Goal: Information Seeking & Learning: Understand process/instructions

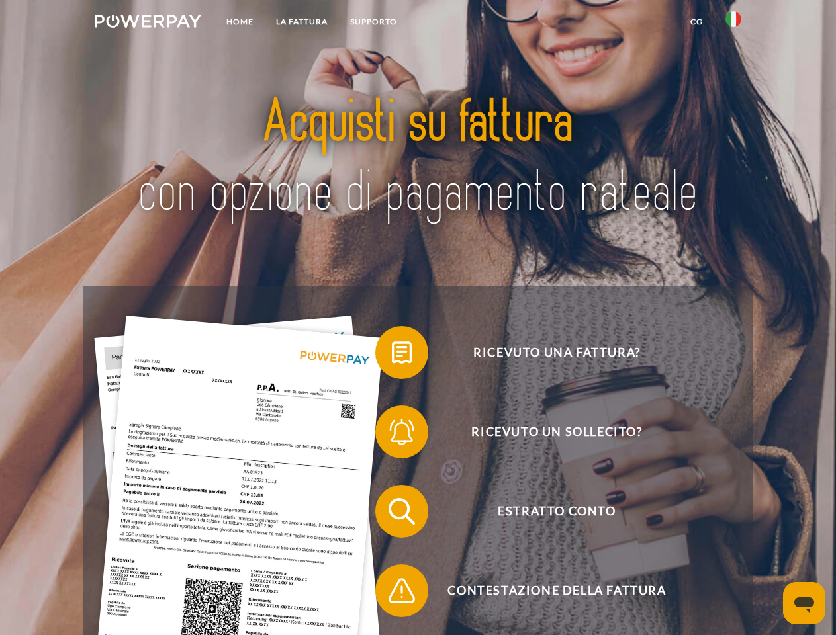
click at [148, 23] on img at bounding box center [148, 21] width 107 height 13
click at [733, 23] on img at bounding box center [733, 19] width 16 height 16
click at [696, 22] on link "CG" at bounding box center [696, 22] width 35 height 24
click at [392, 355] on span at bounding box center [382, 353] width 66 height 66
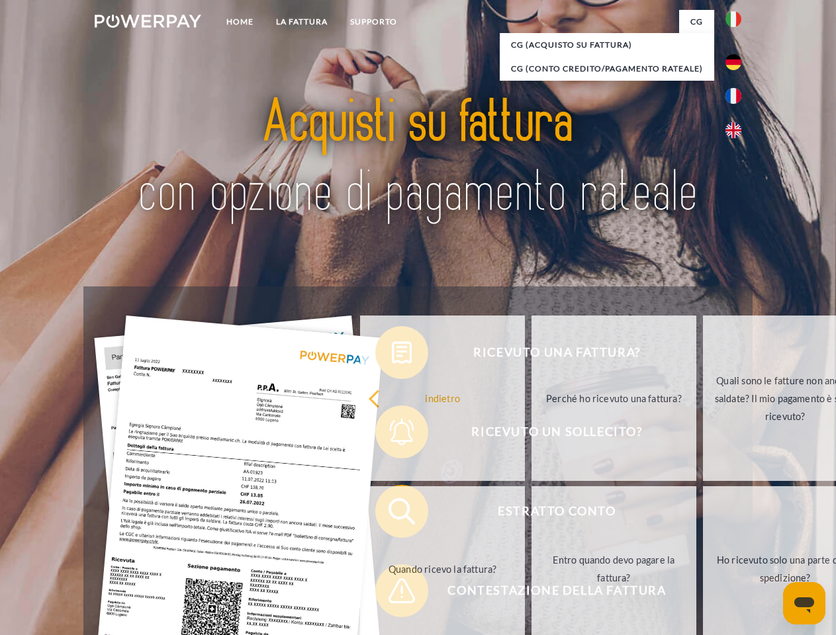
click at [392, 435] on div "Ricevuto una fattura? Ricevuto un sollecito? Estratto conto indietro" at bounding box center [417, 550] width 668 height 529
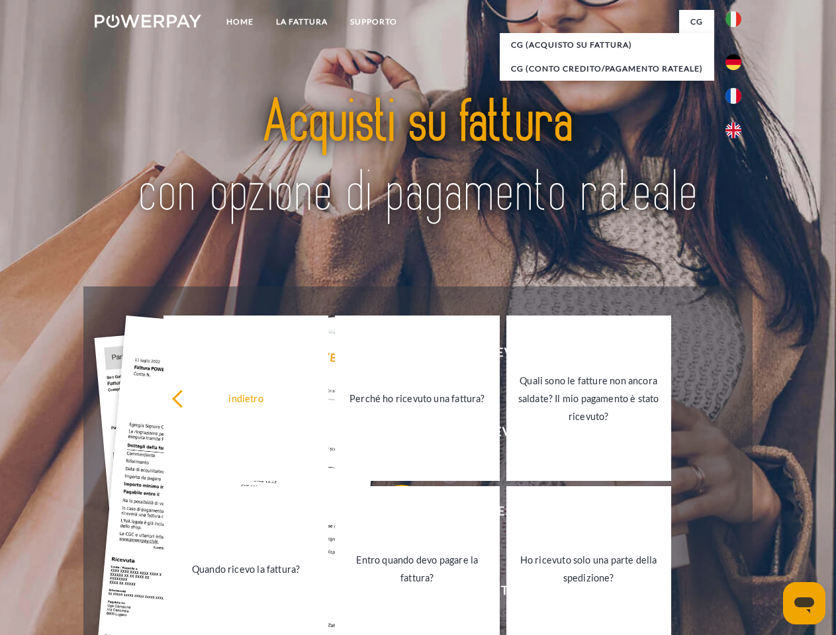
click at [392, 514] on link "Entro quando devo pagare la fattura?" at bounding box center [417, 568] width 165 height 165
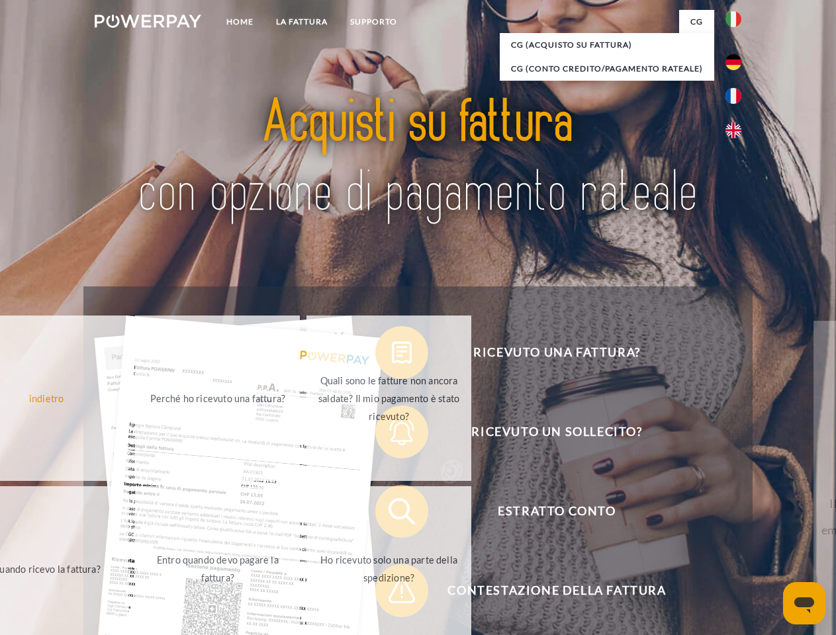
click at [392, 593] on span at bounding box center [382, 591] width 66 height 66
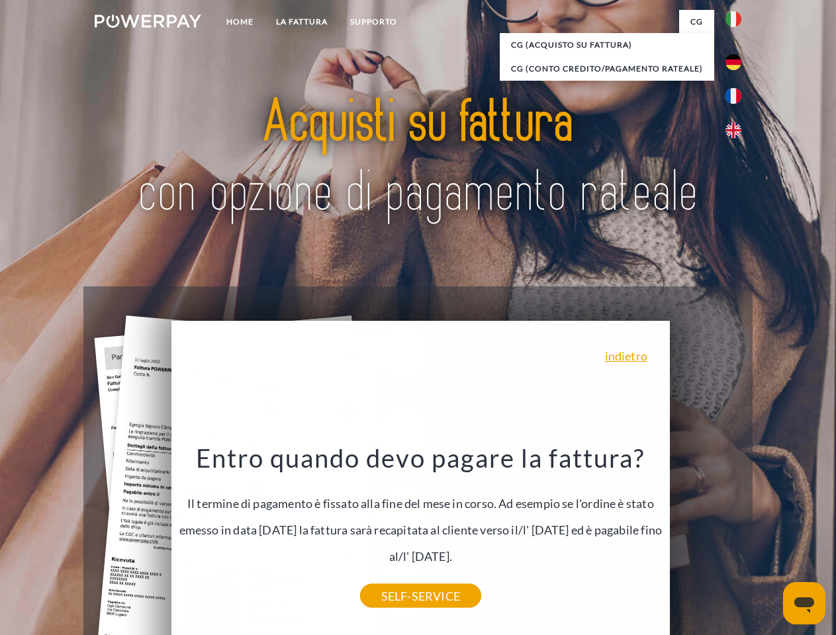
click at [804, 603] on icon "Apri finestra di messaggistica" at bounding box center [804, 605] width 20 height 16
